Goal: Information Seeking & Learning: Learn about a topic

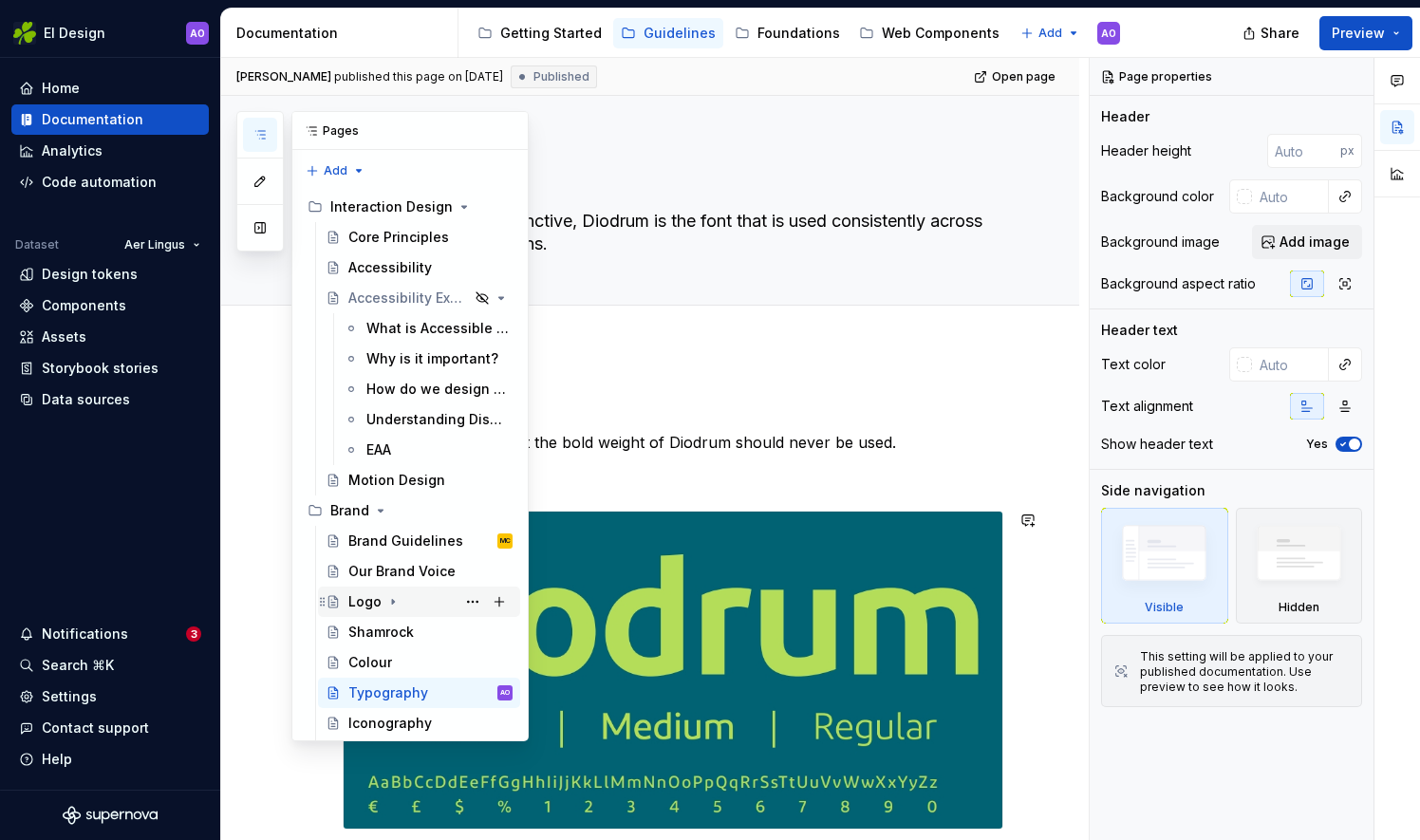
click at [370, 600] on div "Logo" at bounding box center [365, 601] width 33 height 19
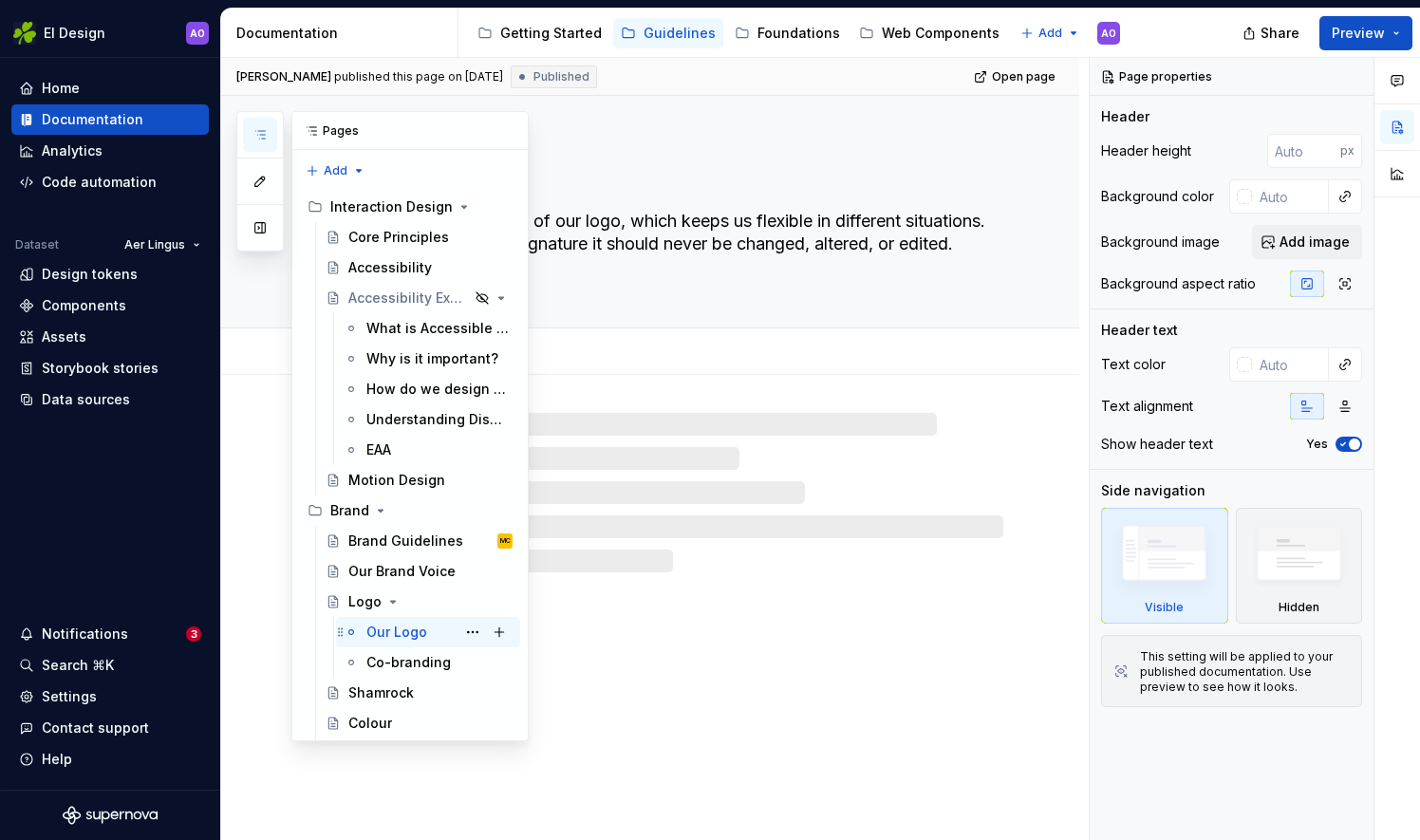
click at [391, 625] on div "Our Logo" at bounding box center [397, 632] width 61 height 19
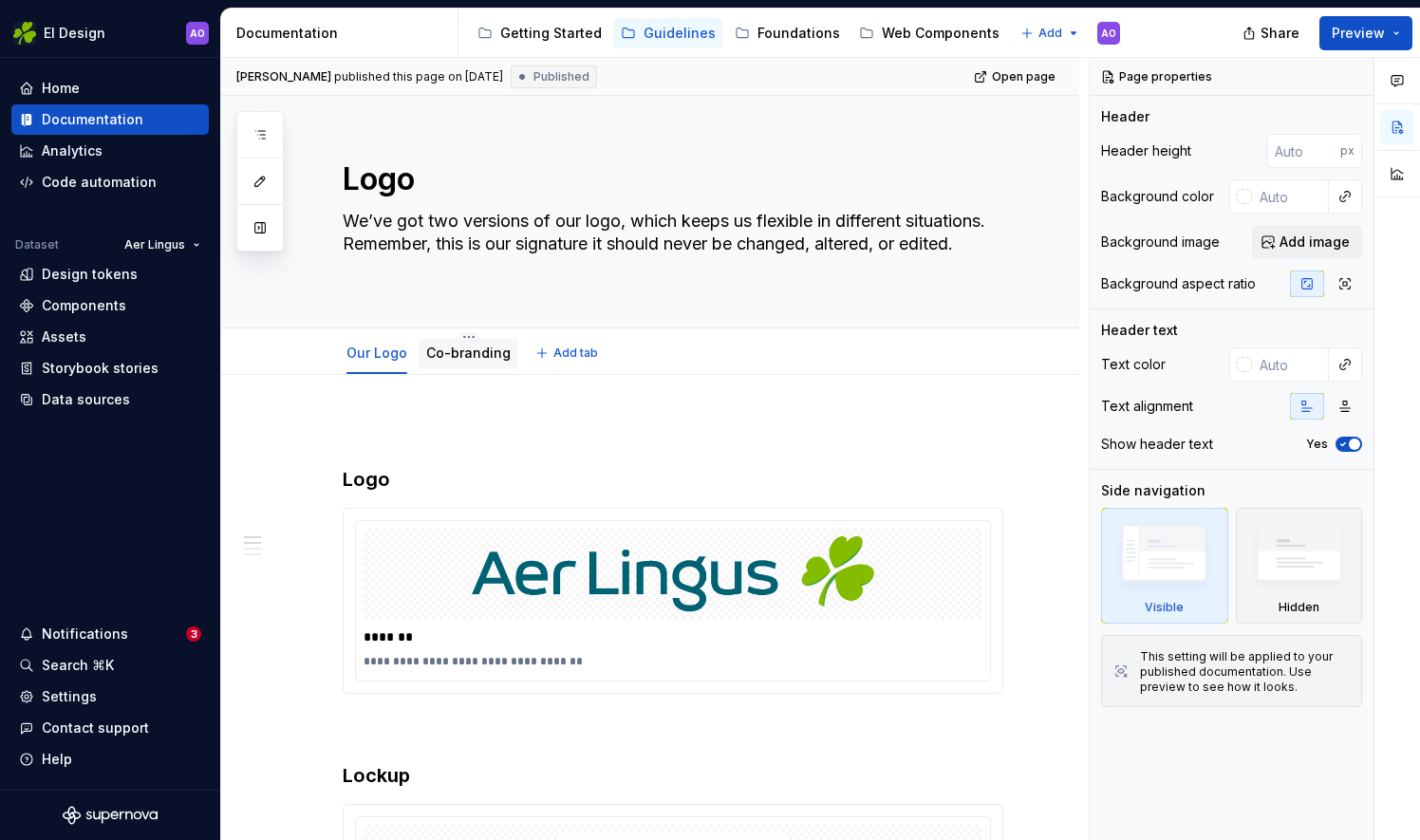
click at [460, 351] on link "Co-branding" at bounding box center [469, 353] width 85 height 16
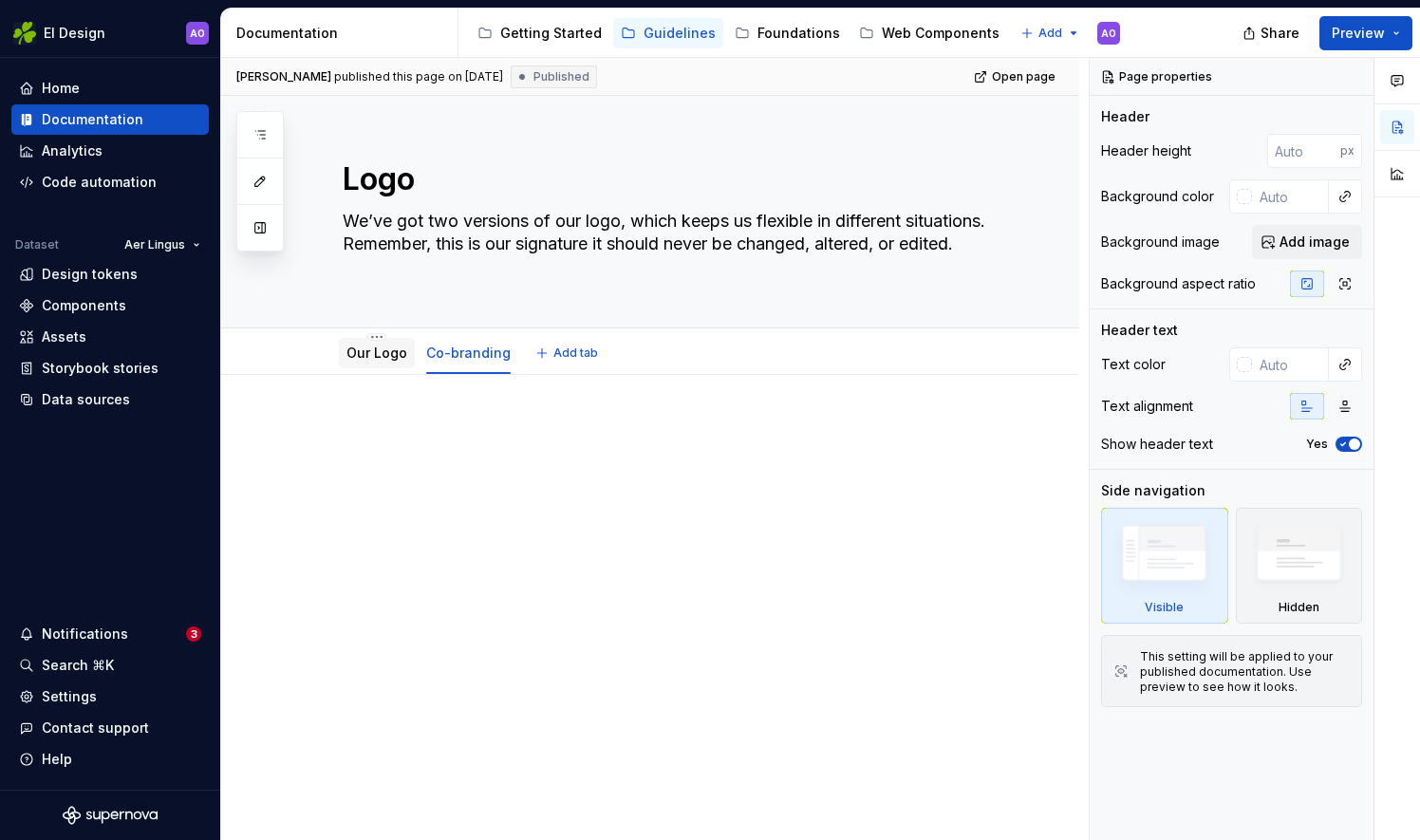
click at [373, 360] on div "Our Logo" at bounding box center [377, 353] width 61 height 19
click at [143, 632] on div "Notifications" at bounding box center [102, 633] width 167 height 19
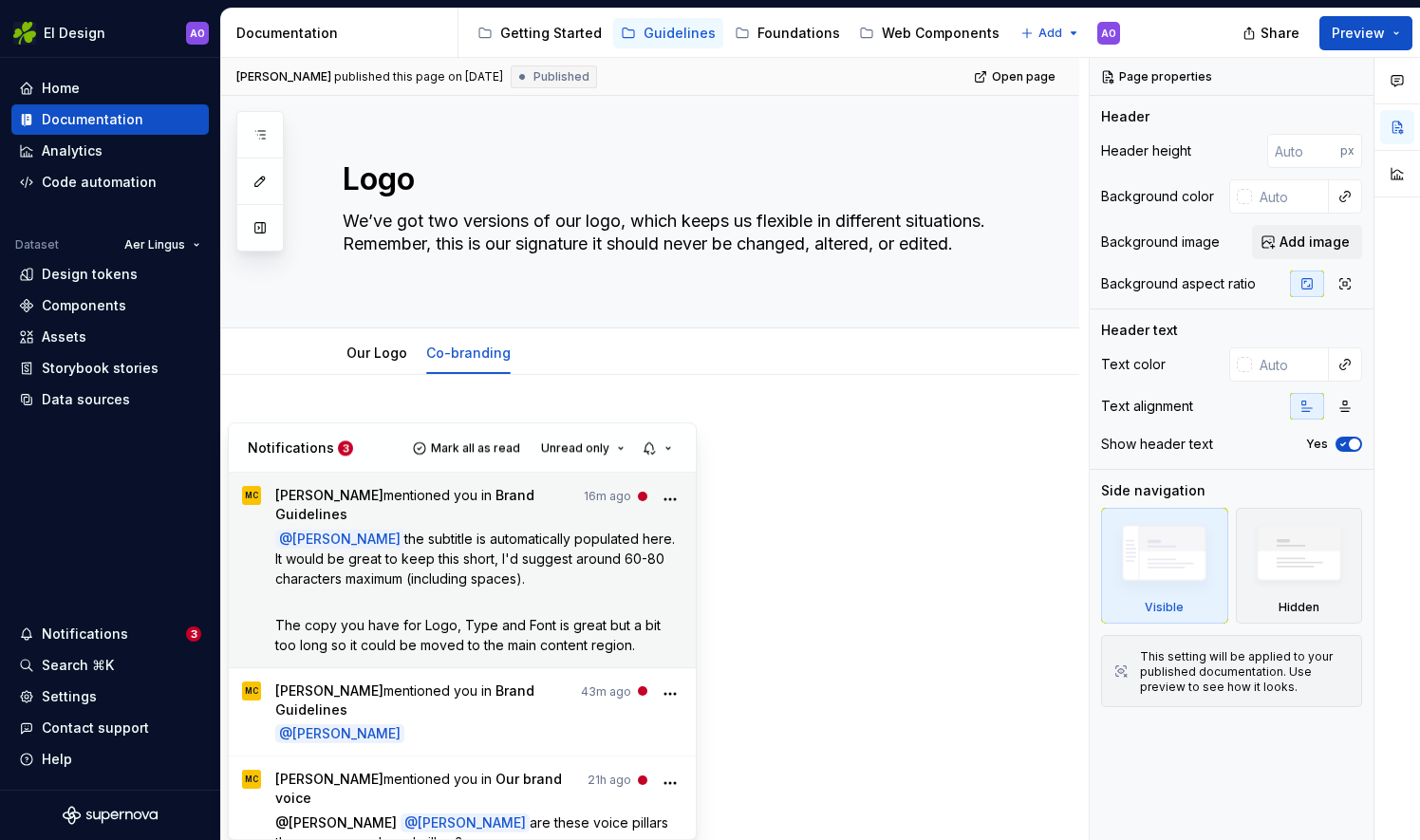
click at [454, 569] on span "the subtitle is automatically populated here. It would be great to keep this sh…" at bounding box center [477, 559] width 403 height 56
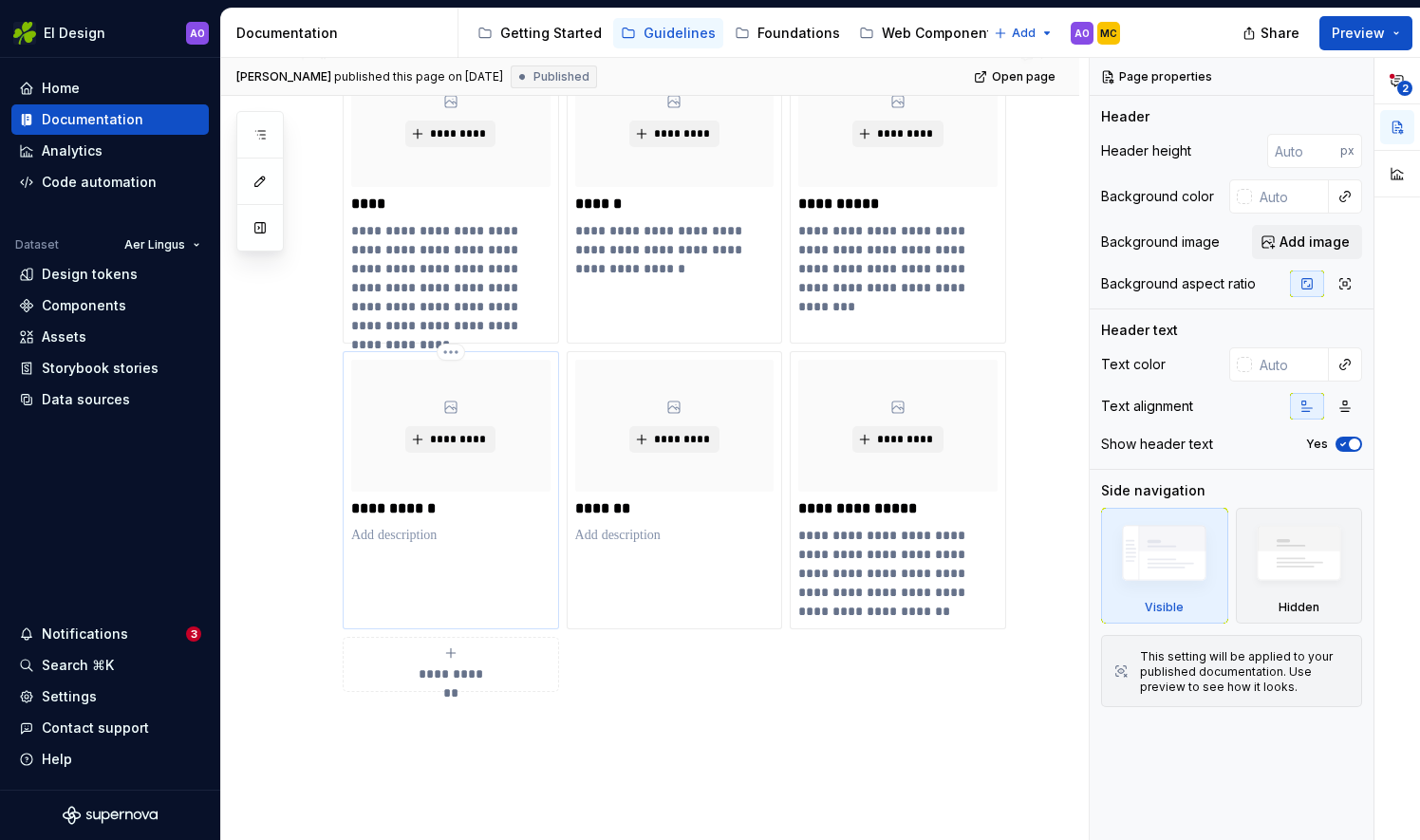
scroll to position [569, 0]
click at [135, 632] on div "Notifications" at bounding box center [102, 633] width 167 height 19
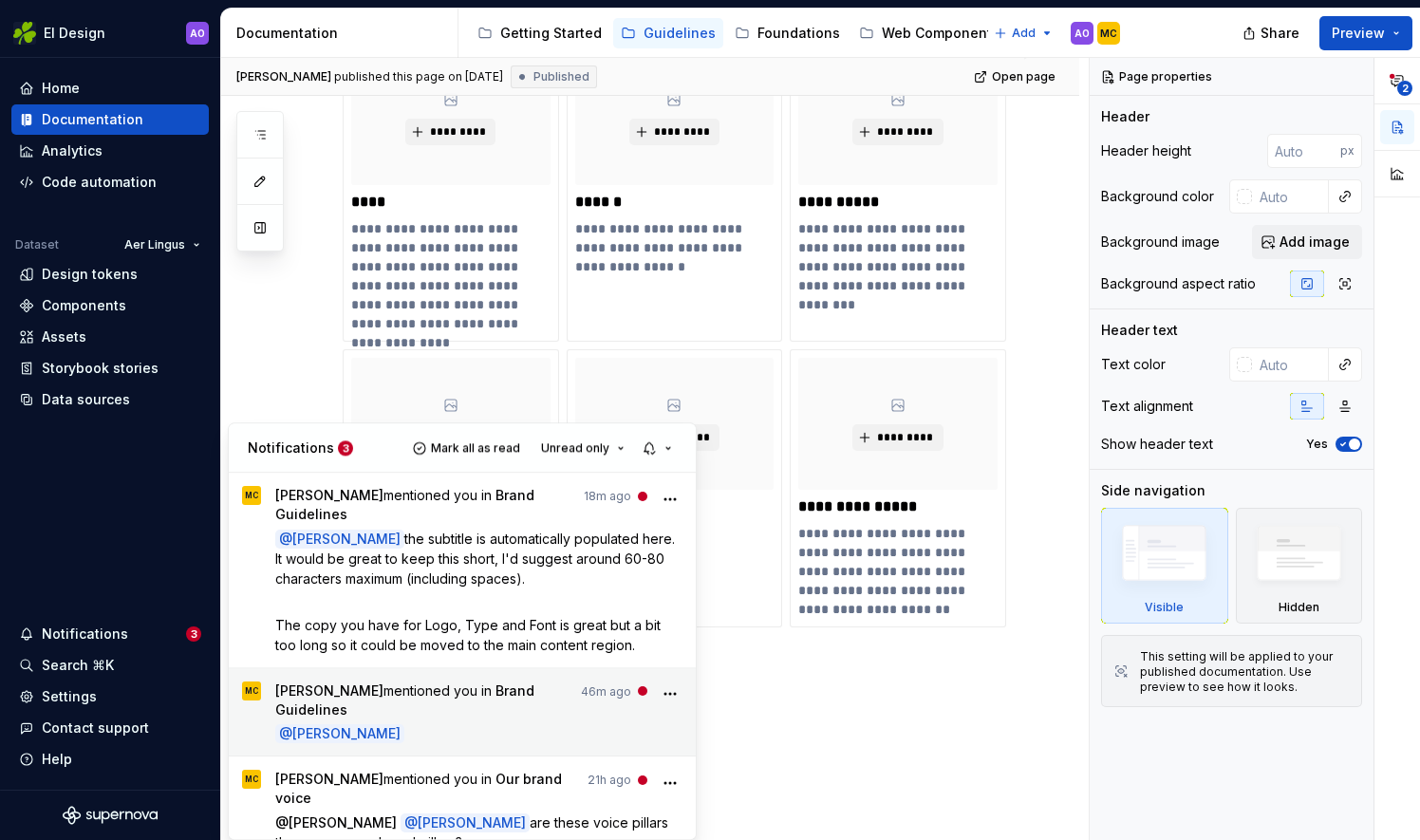
click at [484, 695] on div "[PERSON_NAME] mentioned you in Brand Guidelines 46m ago @ [PERSON_NAME]" at bounding box center [479, 711] width 408 height 62
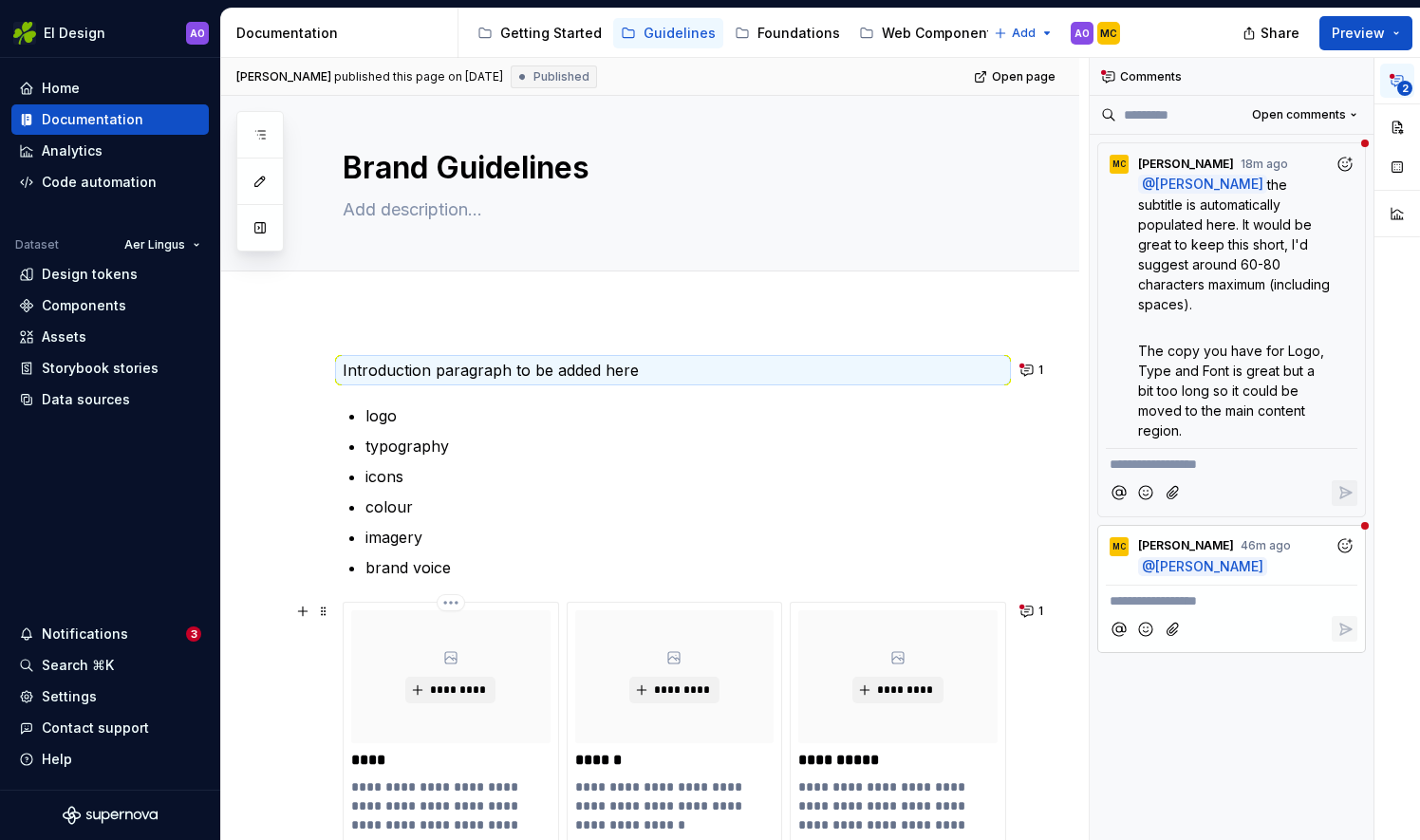
scroll to position [0, 0]
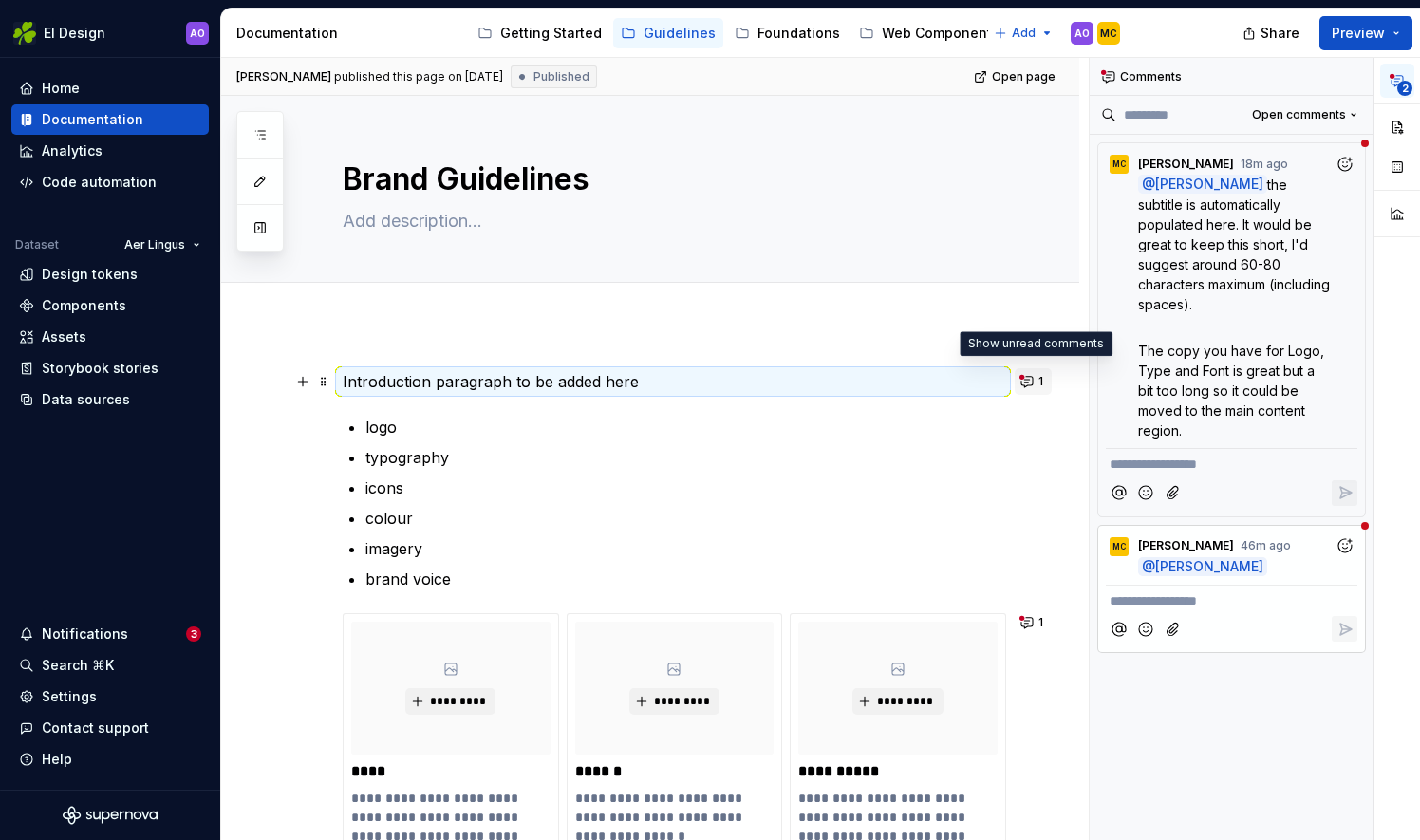
click at [1037, 375] on button "1" at bounding box center [1033, 381] width 37 height 27
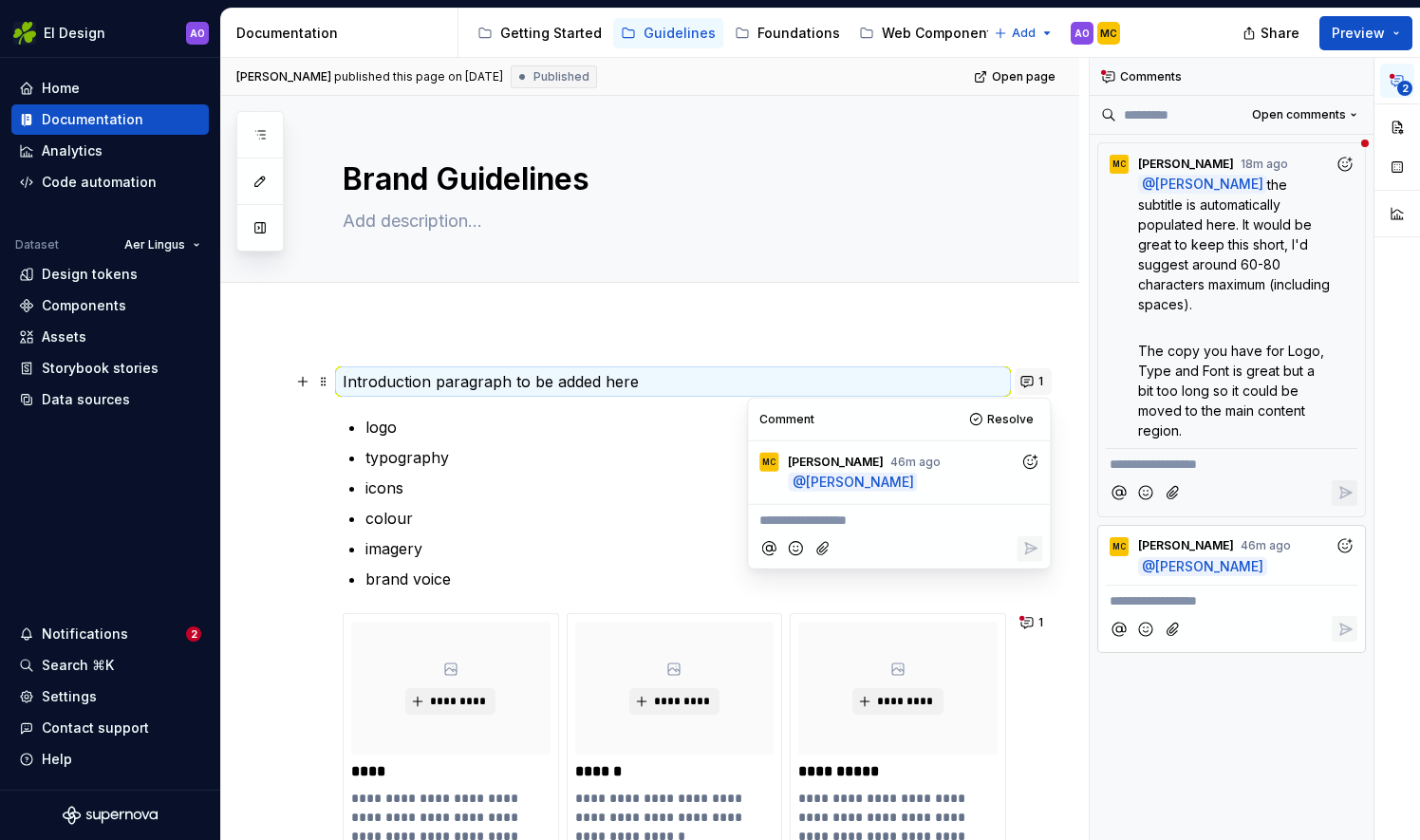
click at [1037, 375] on button "1" at bounding box center [1033, 381] width 37 height 27
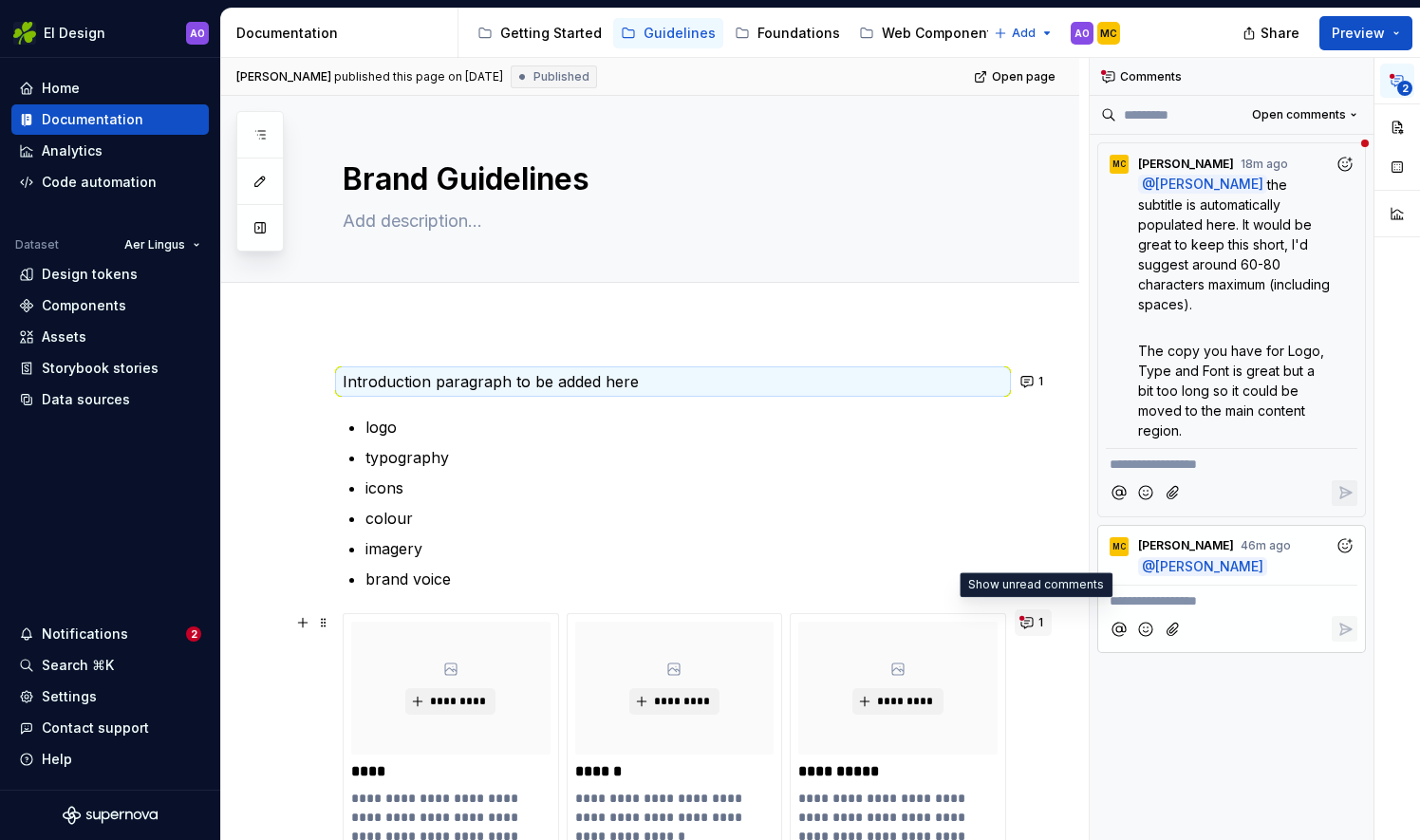
click at [1029, 624] on button "1" at bounding box center [1033, 622] width 37 height 27
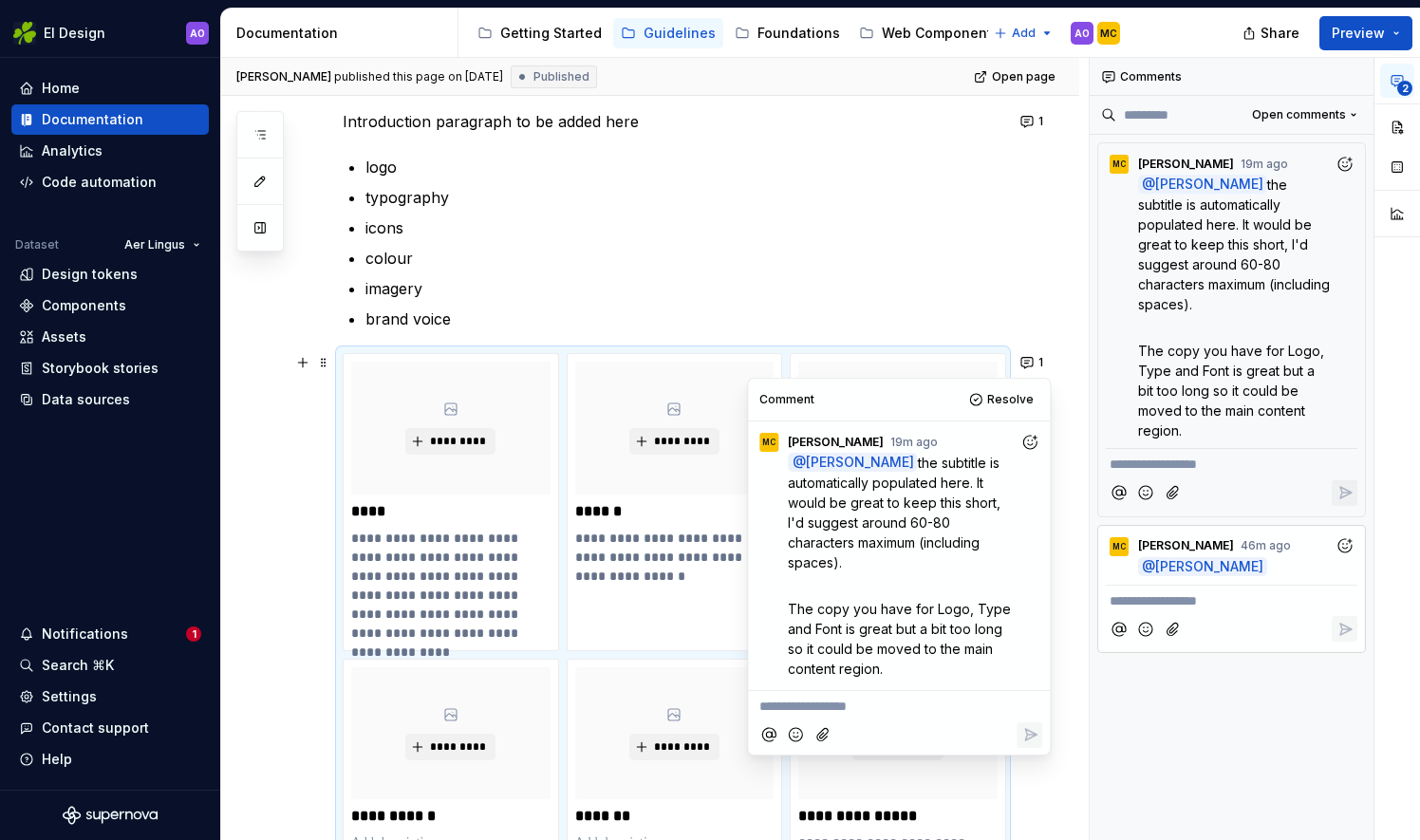
scroll to position [285, 0]
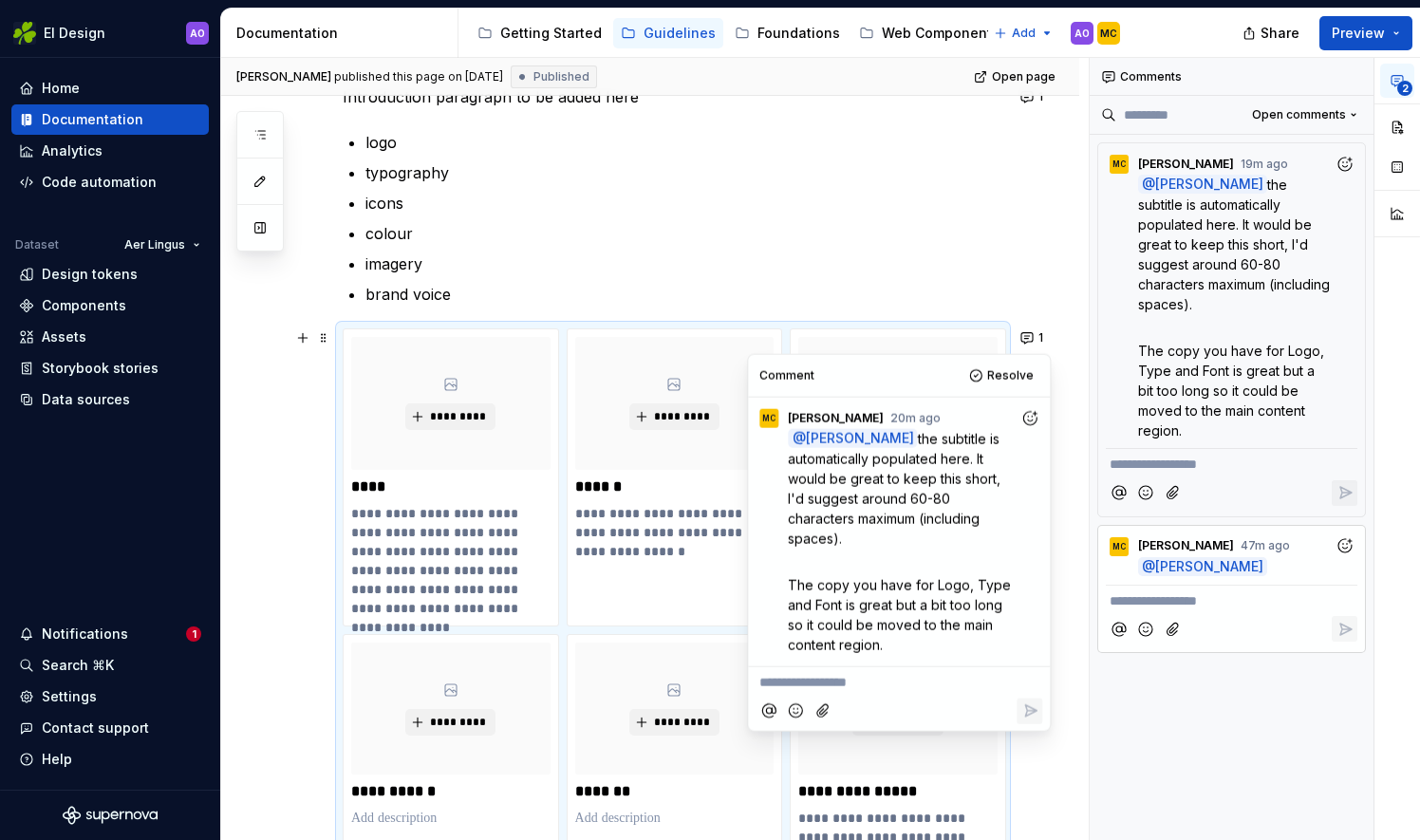
click at [656, 257] on p "imagery" at bounding box center [684, 263] width 638 height 23
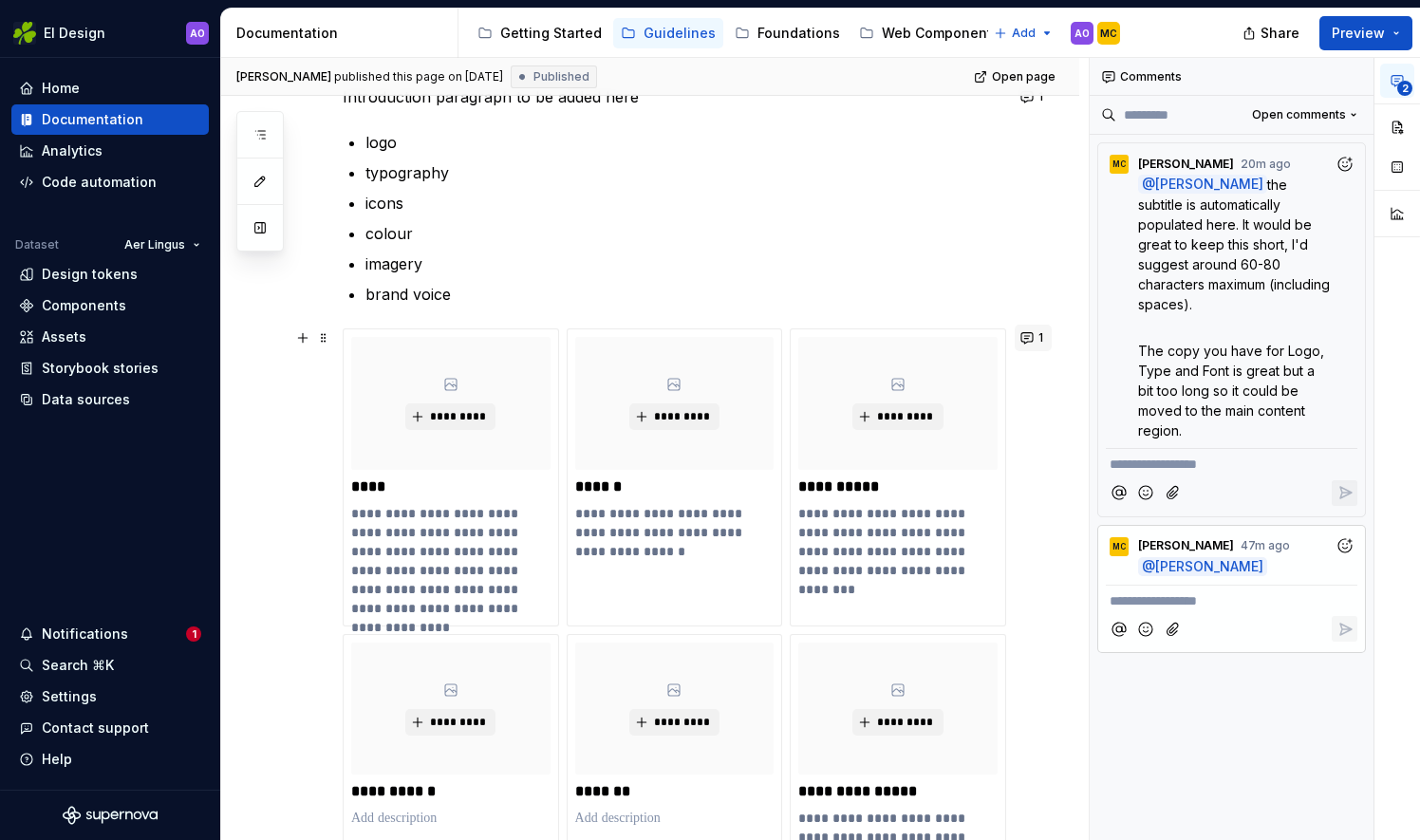
click at [1033, 337] on button "1" at bounding box center [1033, 337] width 37 height 27
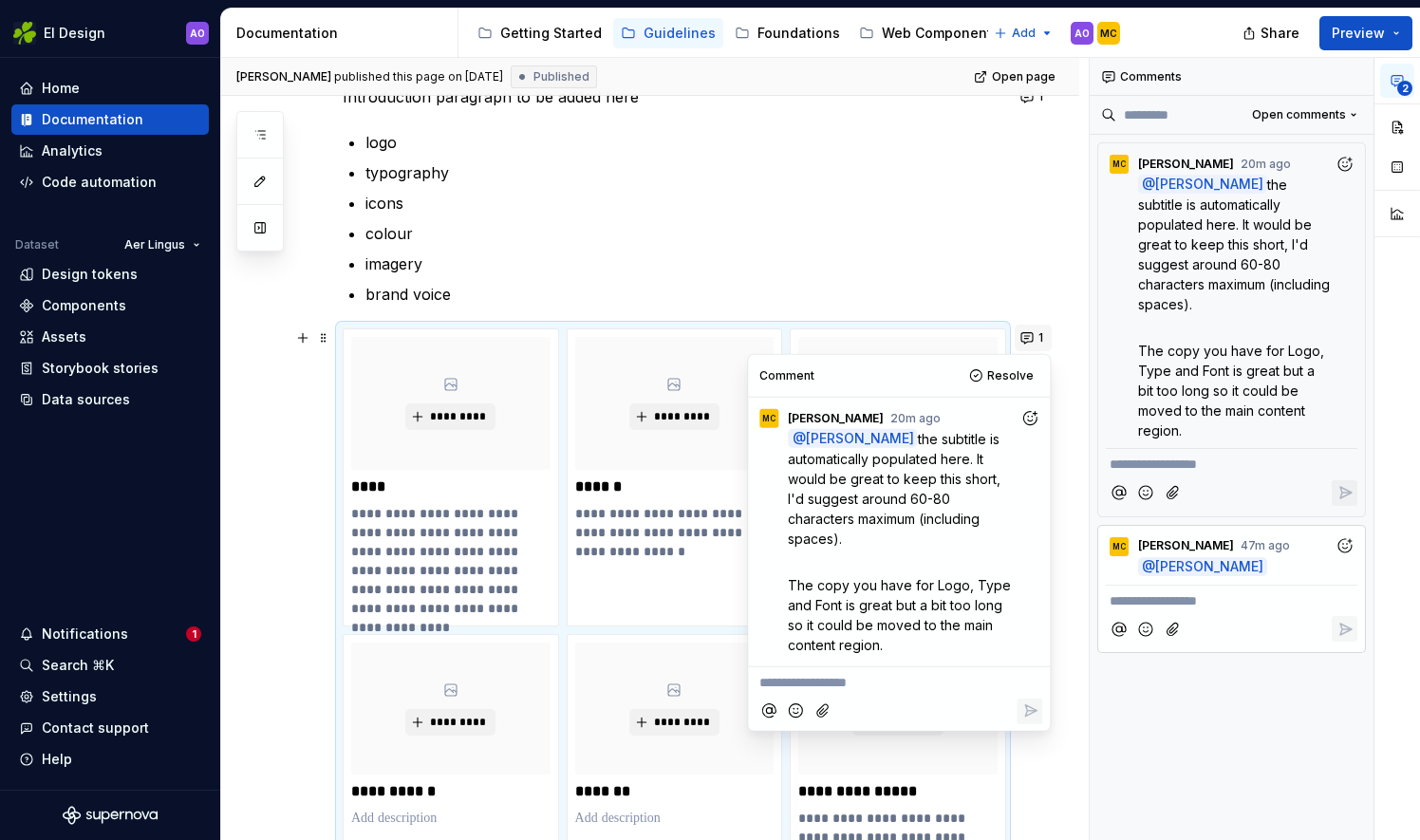
click at [1033, 337] on button "1" at bounding box center [1033, 337] width 37 height 27
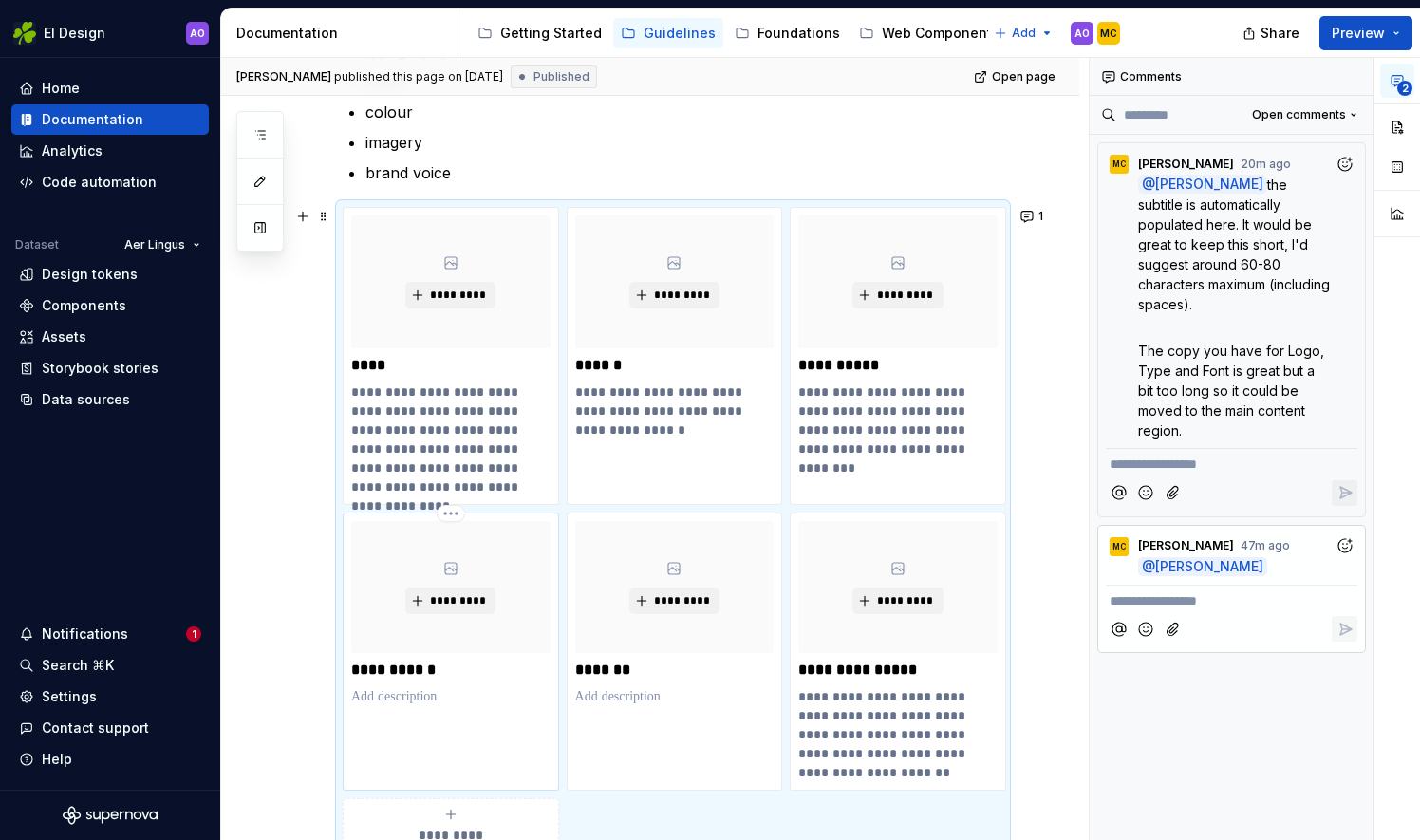
scroll to position [379, 0]
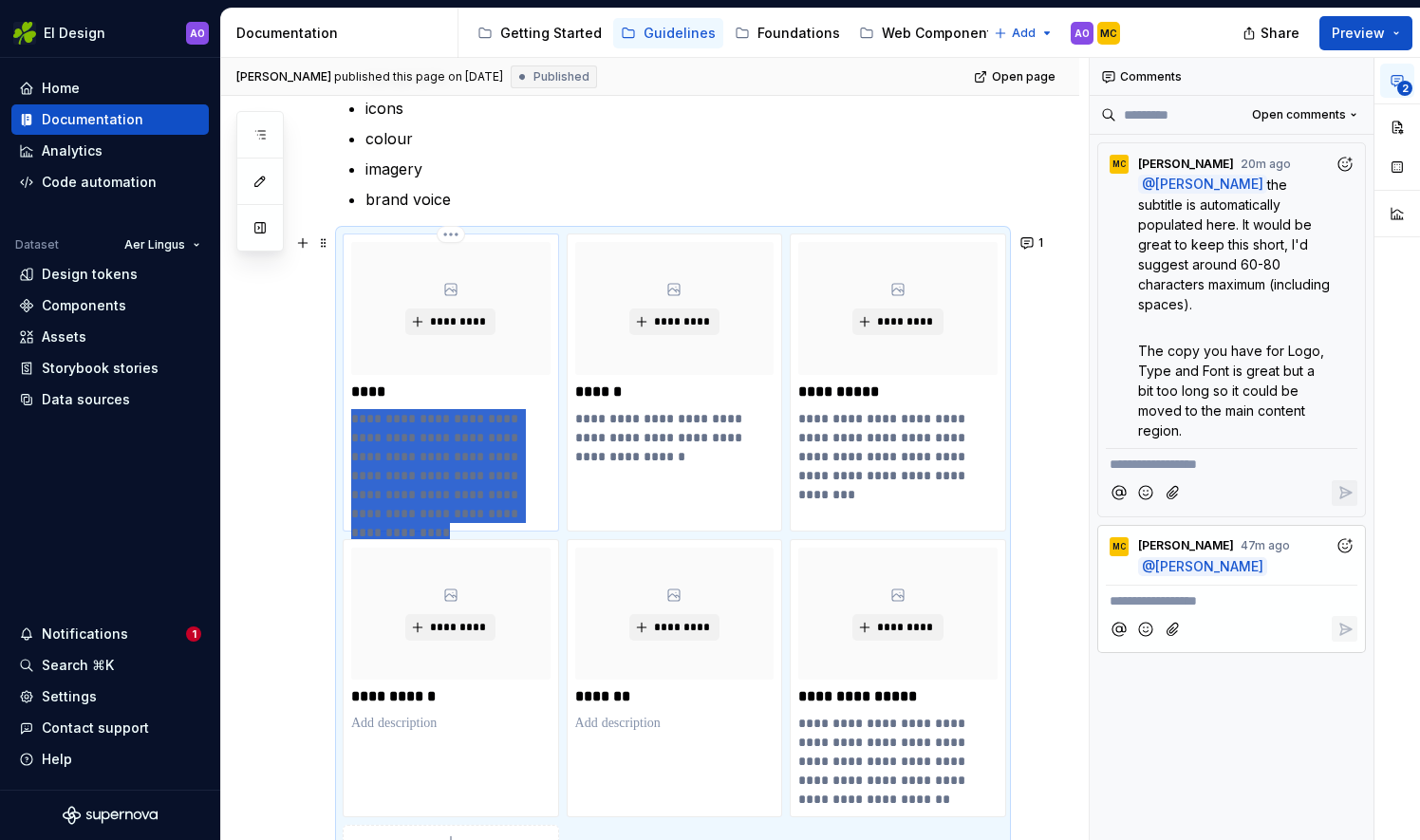
drag, startPoint x: 421, startPoint y: 511, endPoint x: 343, endPoint y: 415, distance: 123.7
click at [343, 415] on div "**********" at bounding box center [451, 382] width 216 height 298
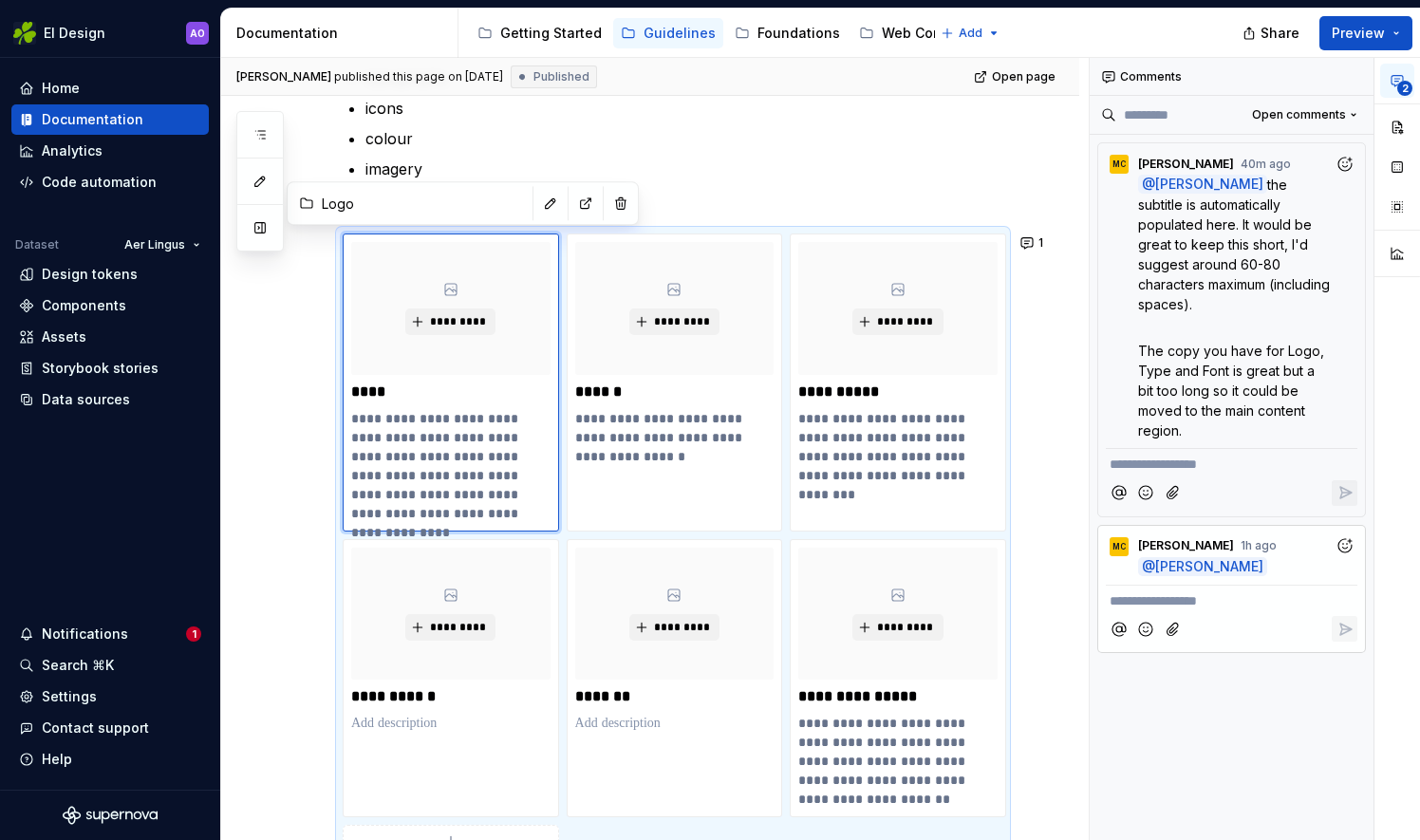
type textarea "*"
